Goal: Task Accomplishment & Management: Use online tool/utility

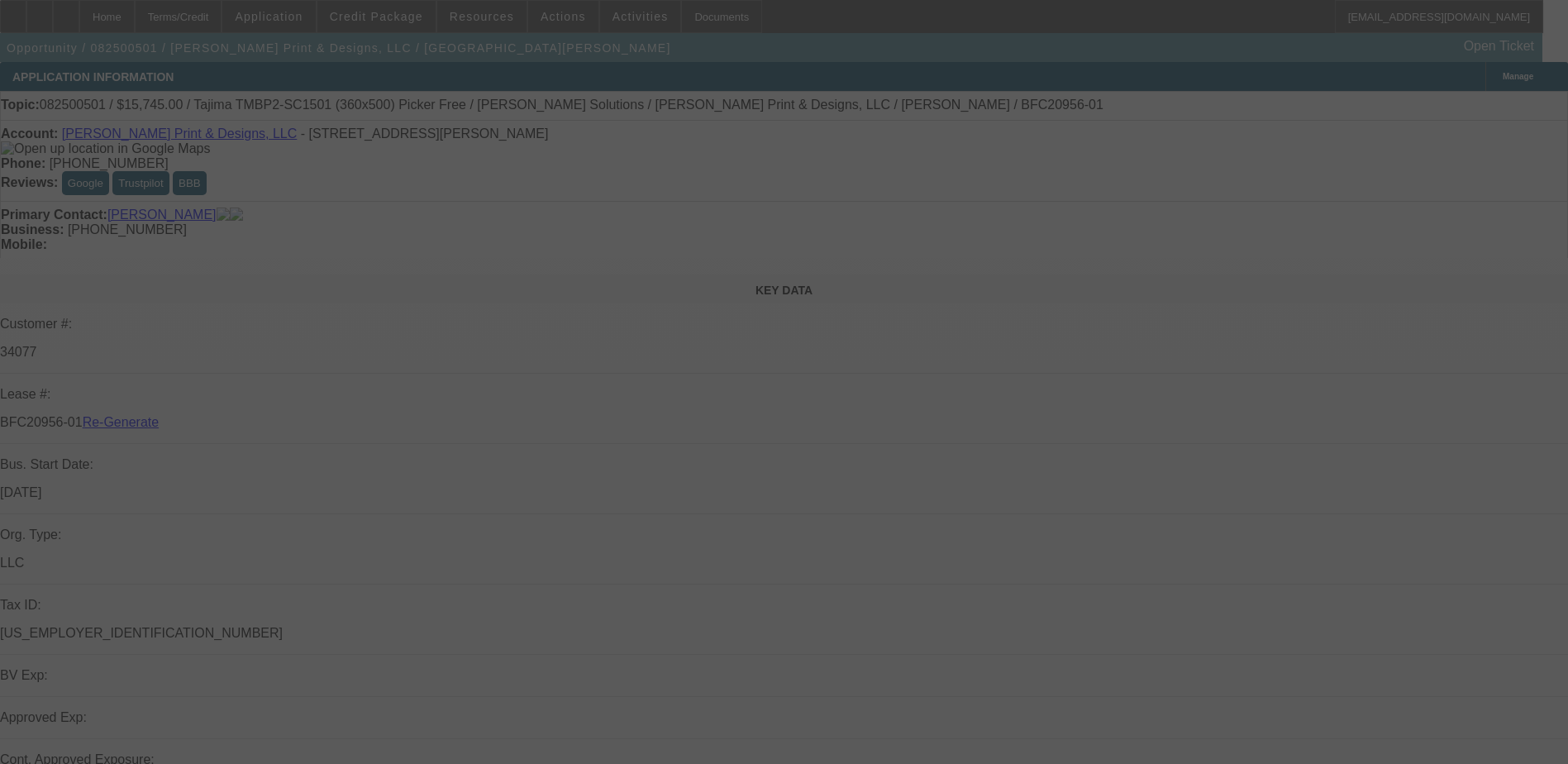
select select "3"
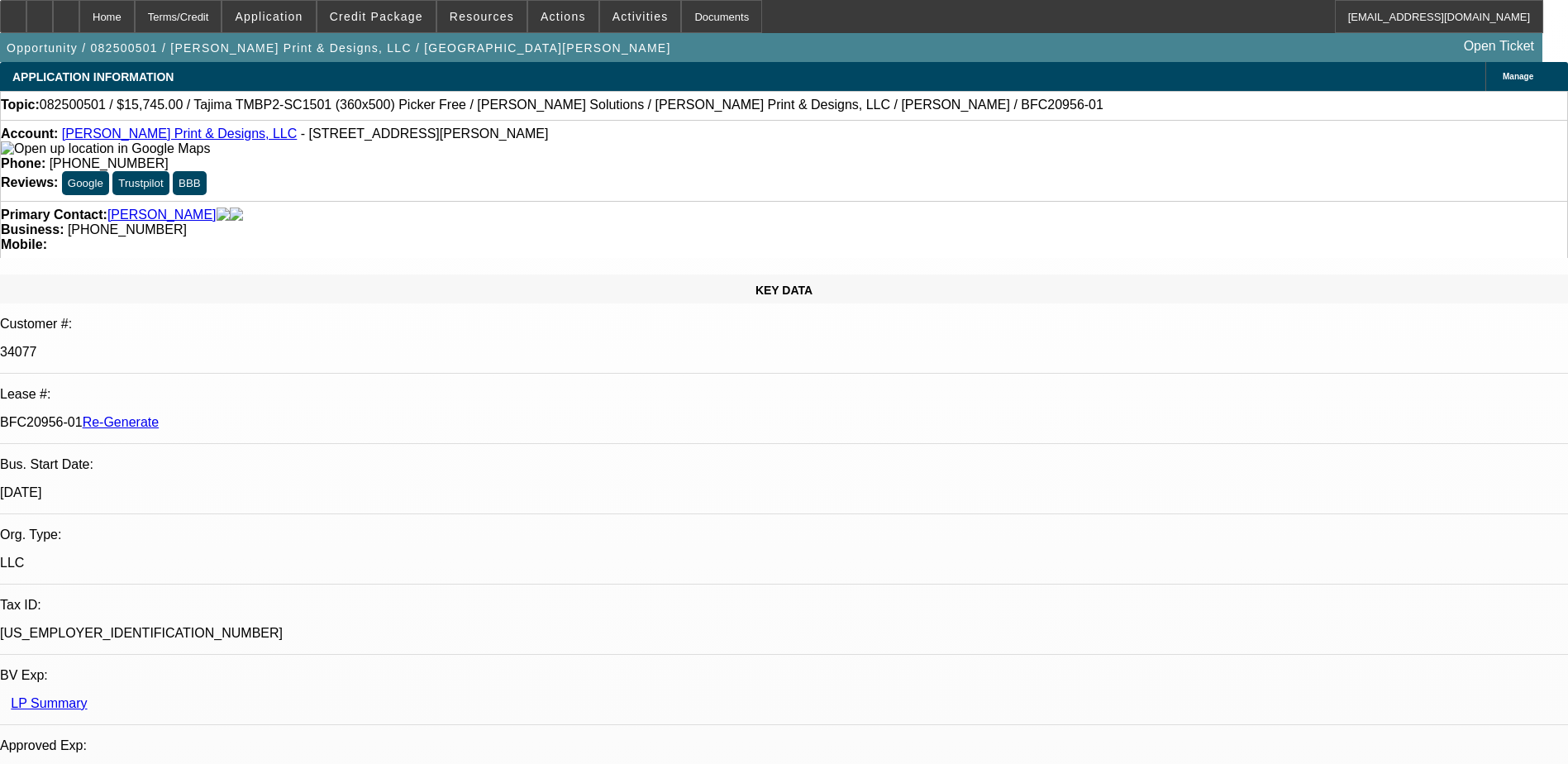
select select "0"
select select "2"
select select "0"
select select "6"
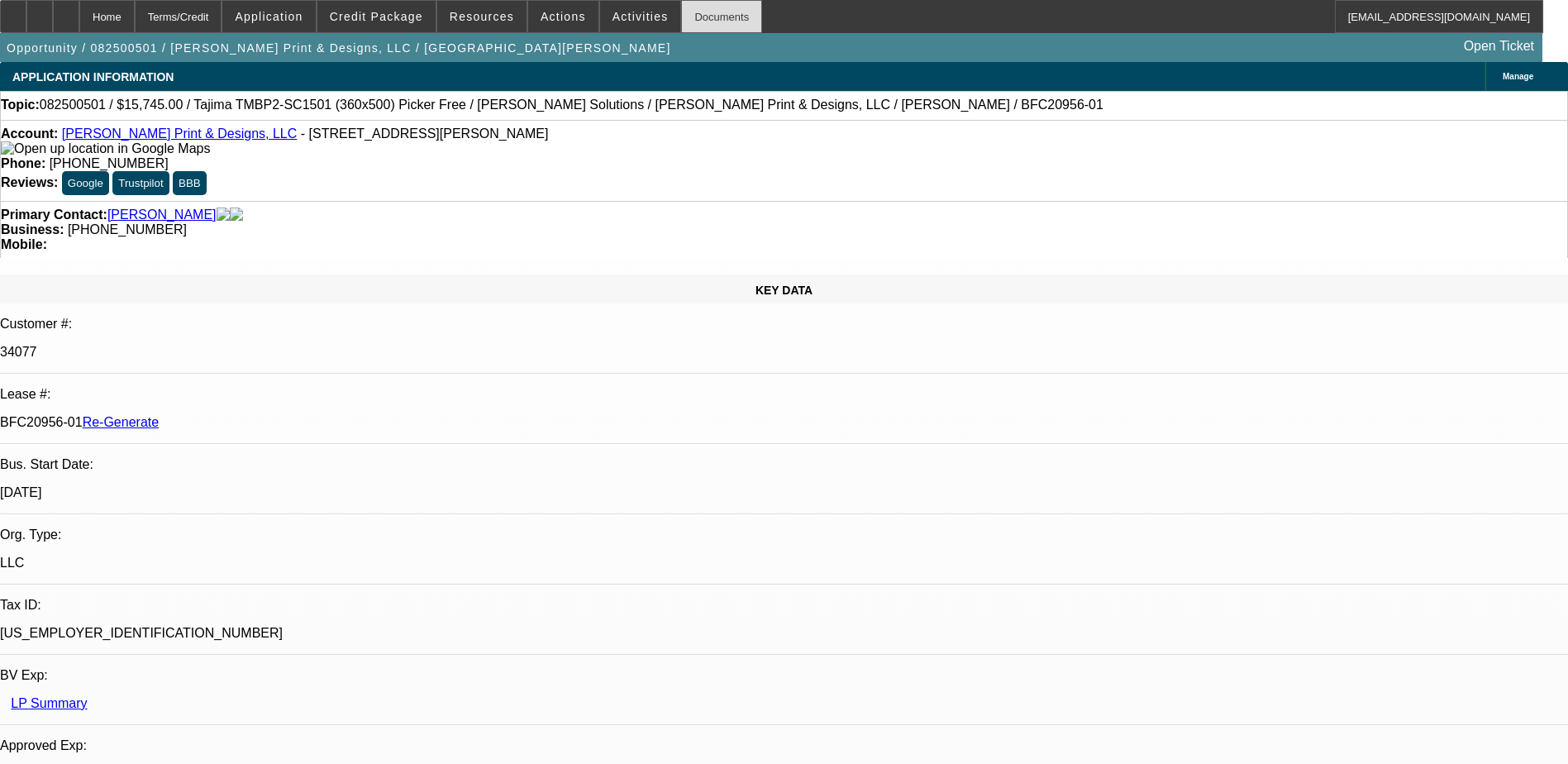
click at [703, 15] on div "Documents" at bounding box center [722, 16] width 81 height 33
click at [392, 23] on span at bounding box center [376, 16] width 118 height 40
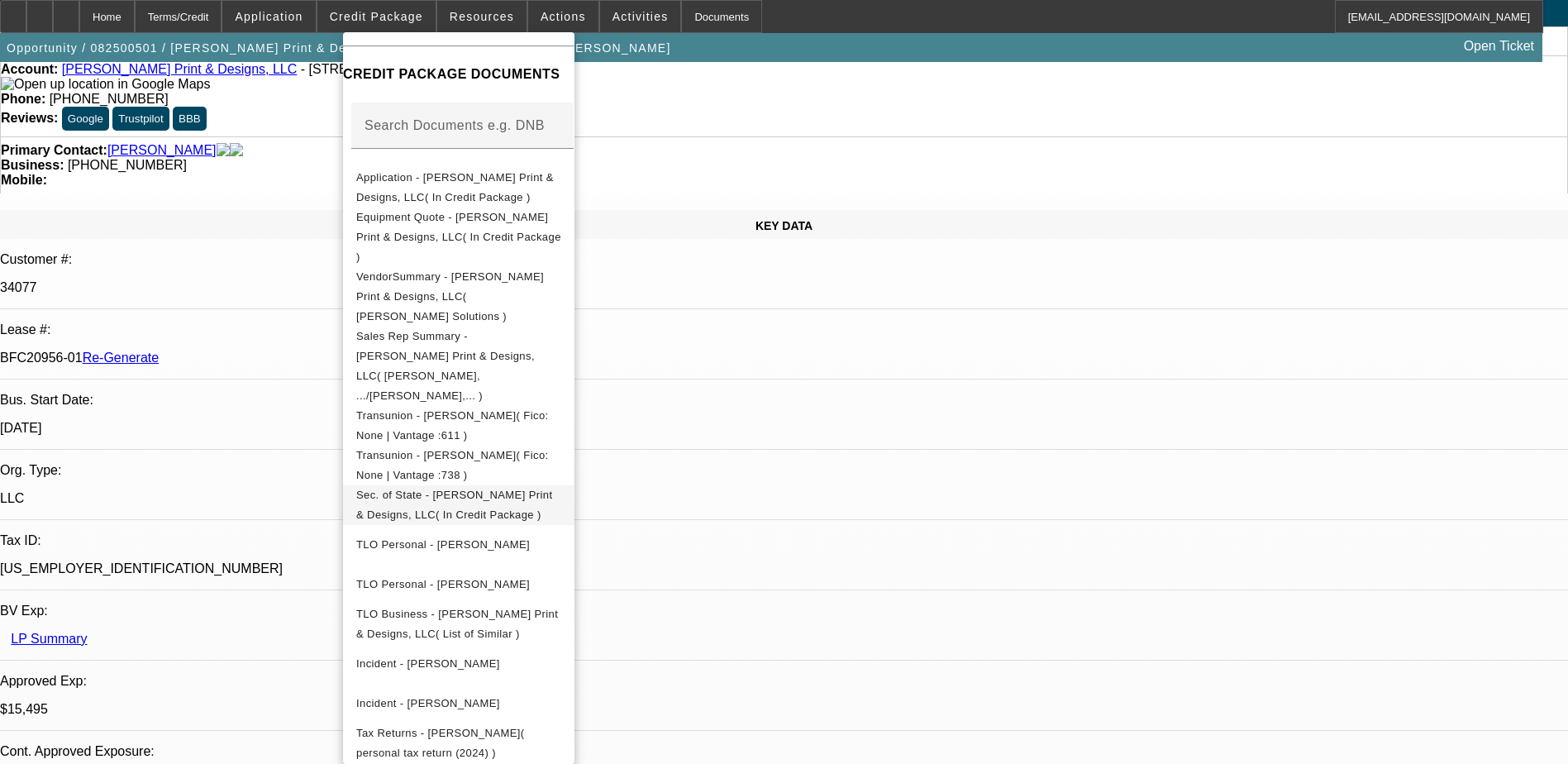
scroll to position [83, 0]
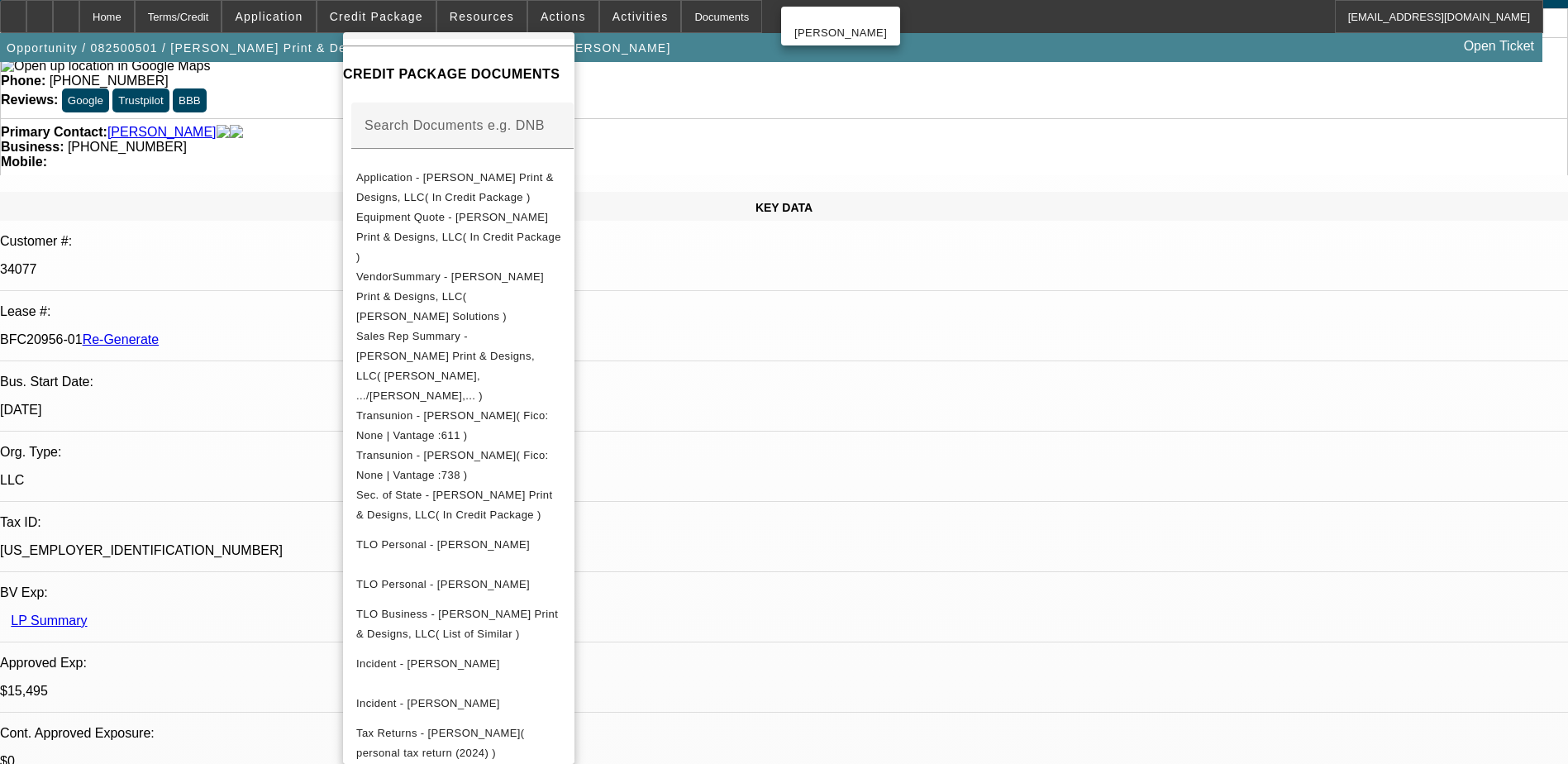
click at [615, 15] on div at bounding box center [784, 382] width 1568 height 764
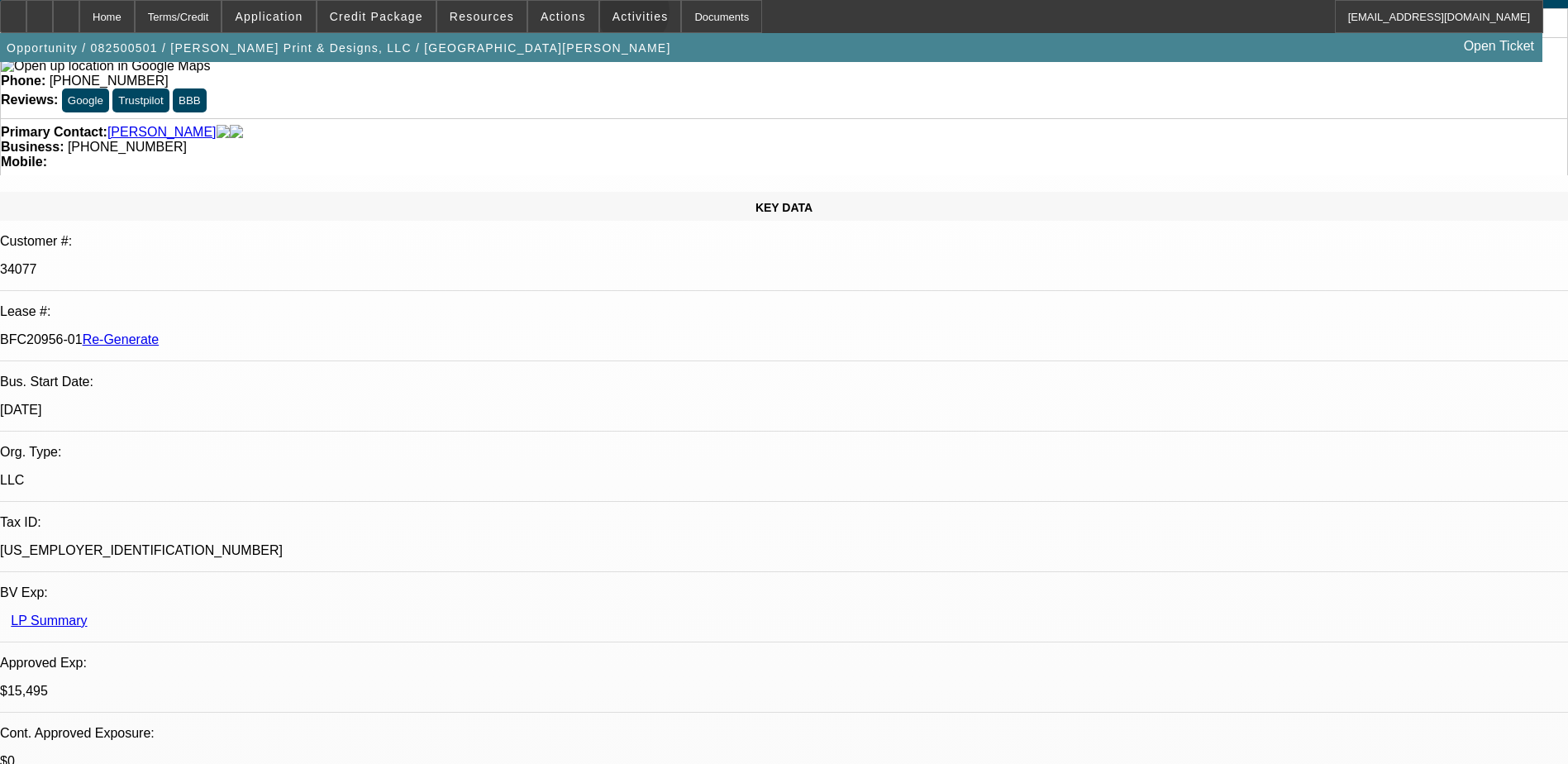
click at [615, 15] on span "Activities" at bounding box center [641, 16] width 56 height 14
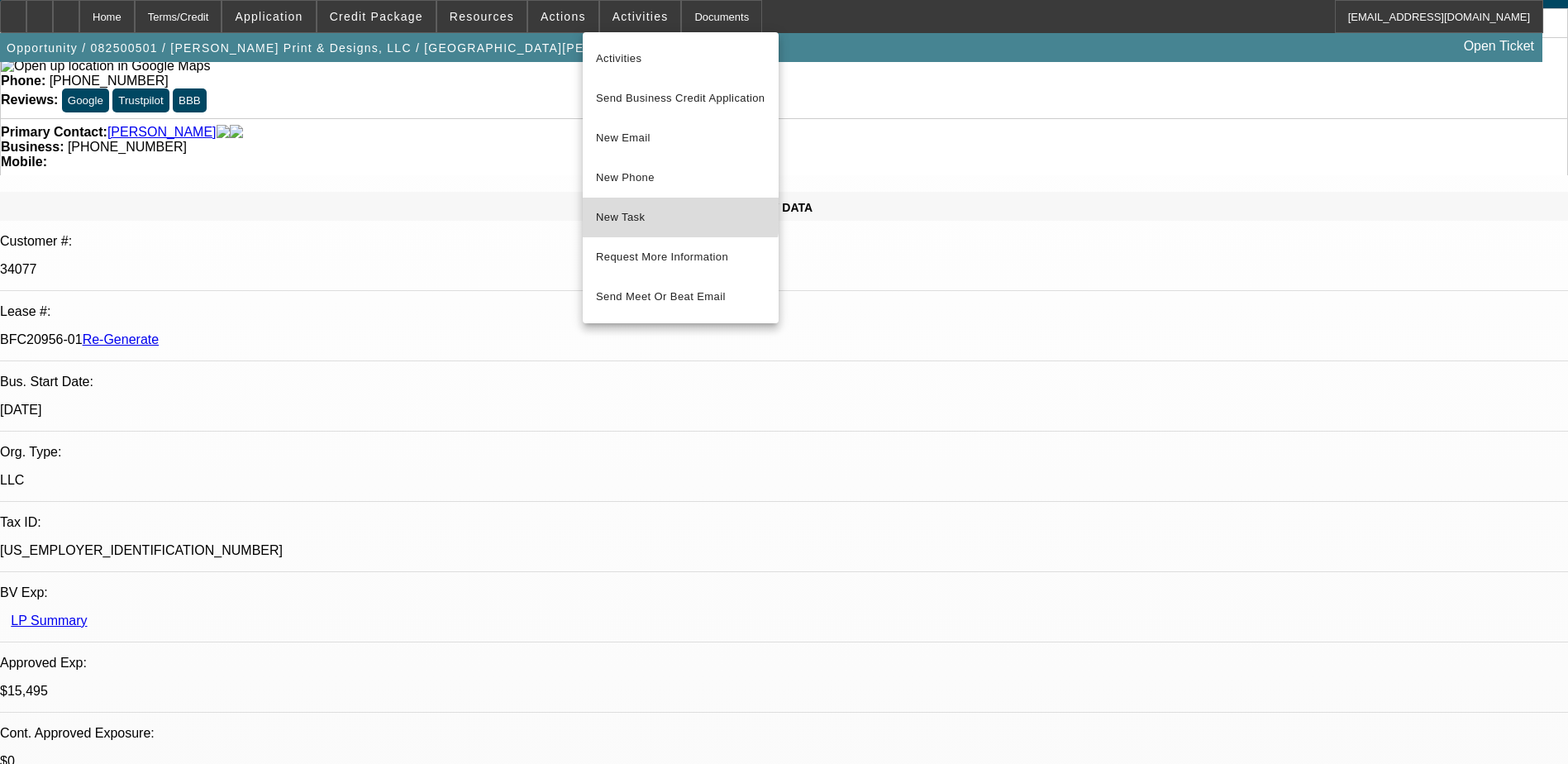
click at [649, 207] on span "New Task" at bounding box center [680, 217] width 169 height 20
